Goal: Navigation & Orientation: Understand site structure

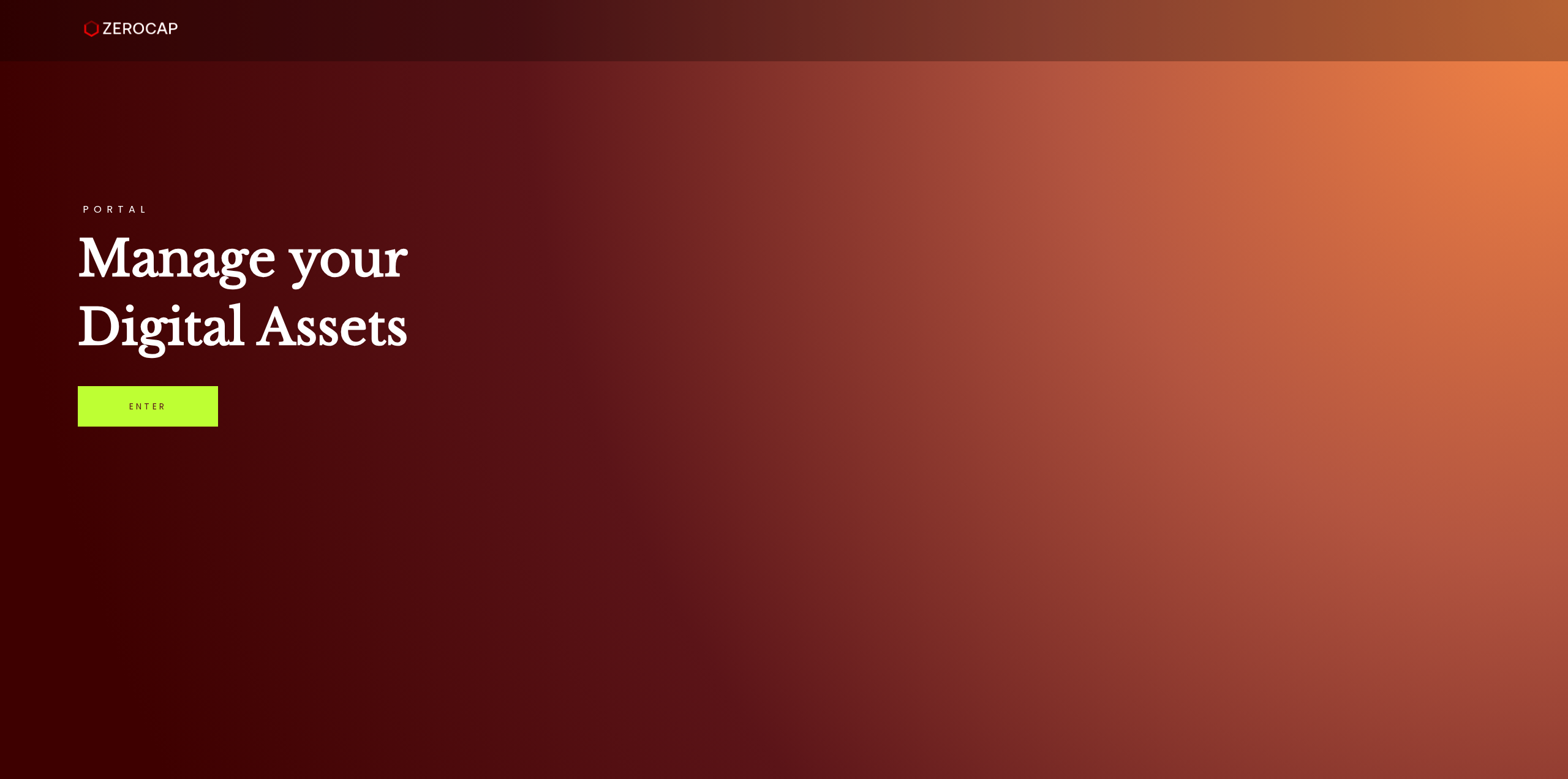
click at [190, 411] on link "Enter" at bounding box center [148, 406] width 140 height 41
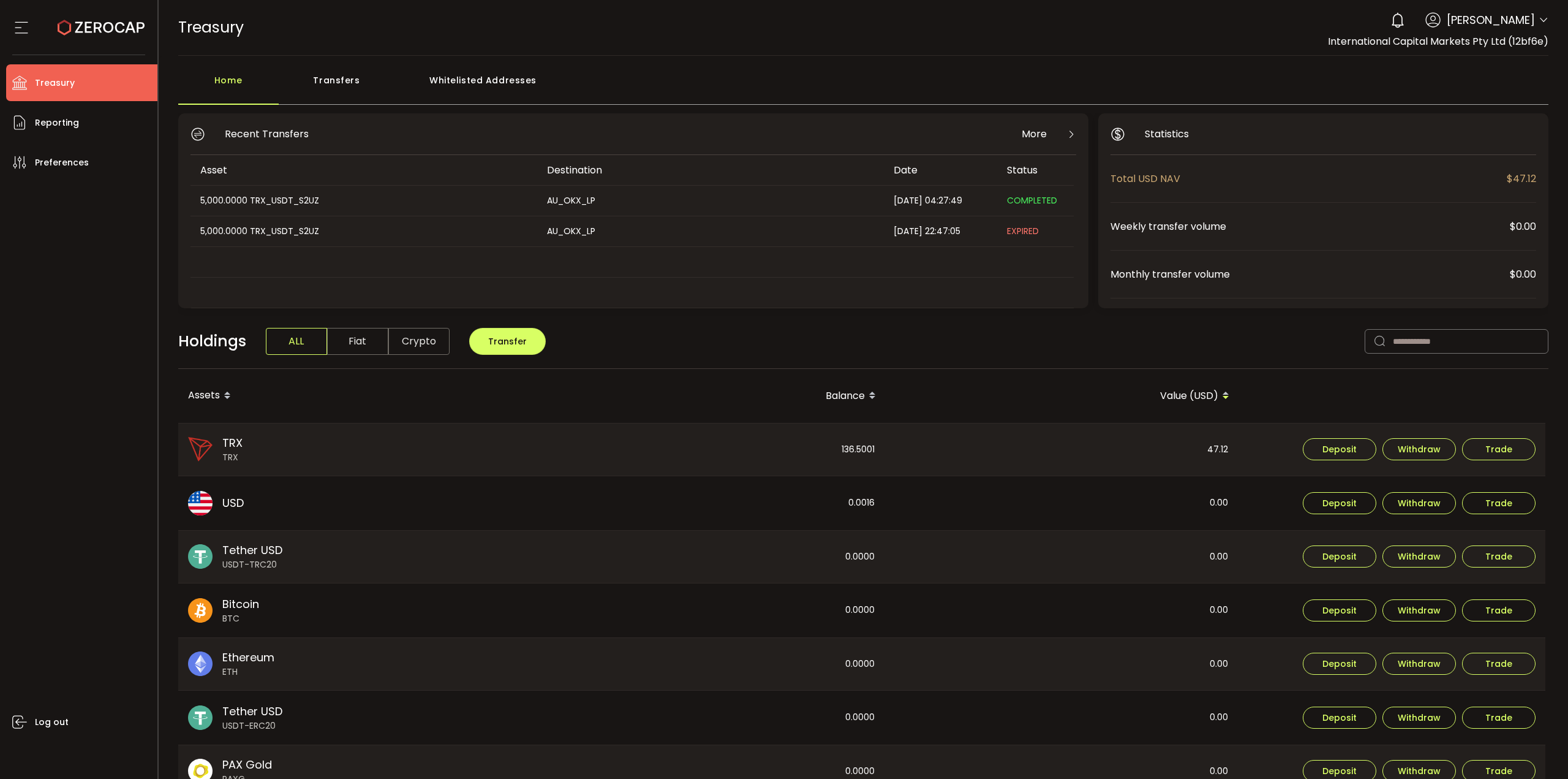
click at [1543, 18] on icon at bounding box center [1543, 20] width 10 height 10
click at [20, 28] on icon at bounding box center [21, 27] width 18 height 18
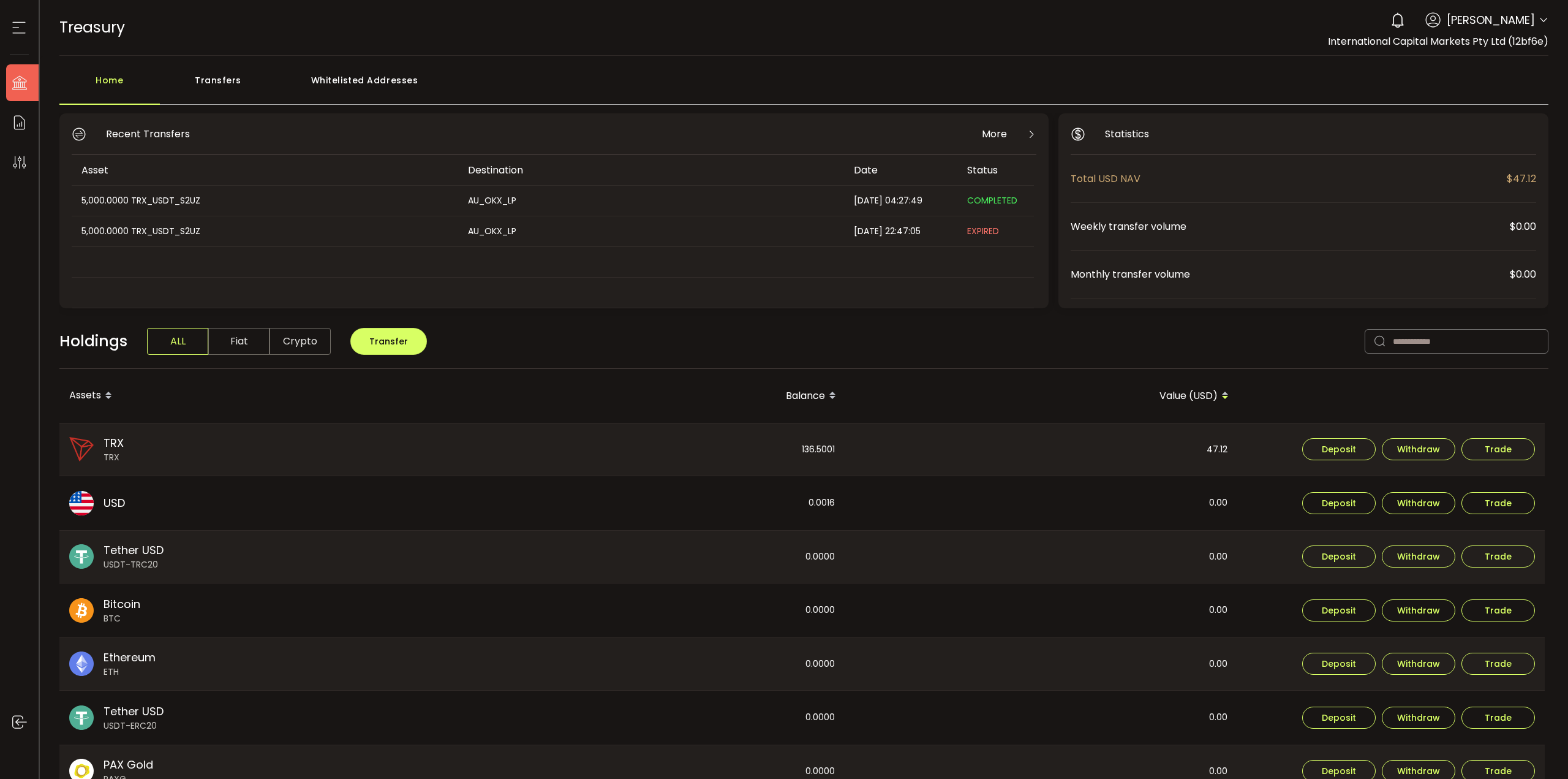
click at [20, 28] on icon at bounding box center [18, 27] width 18 height 18
